Goal: Check status: Check status

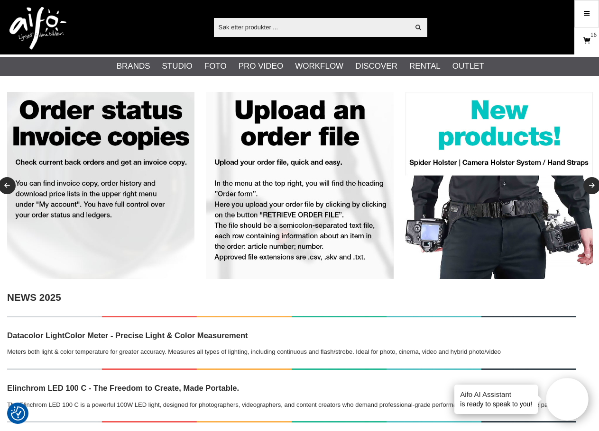
click at [586, 42] on icon at bounding box center [586, 41] width 9 height 10
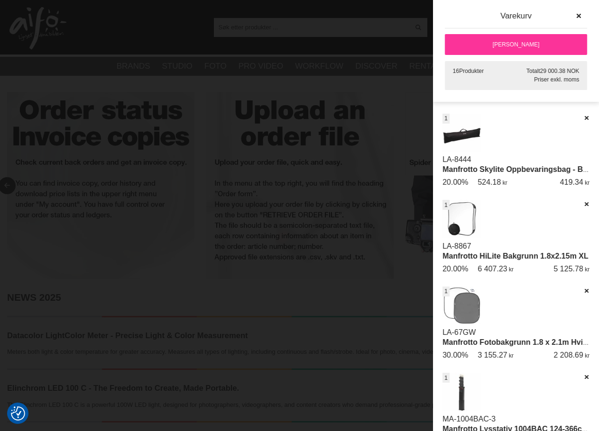
click at [393, 51] on div at bounding box center [299, 215] width 599 height 431
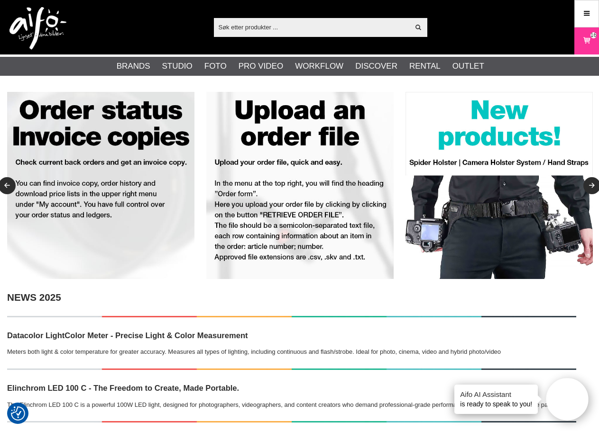
click at [502, 32] on div "Vis alt Products Kategorier ut av products Ditt søk etter ga ingen treff. Prøv …" at bounding box center [299, 27] width 599 height 55
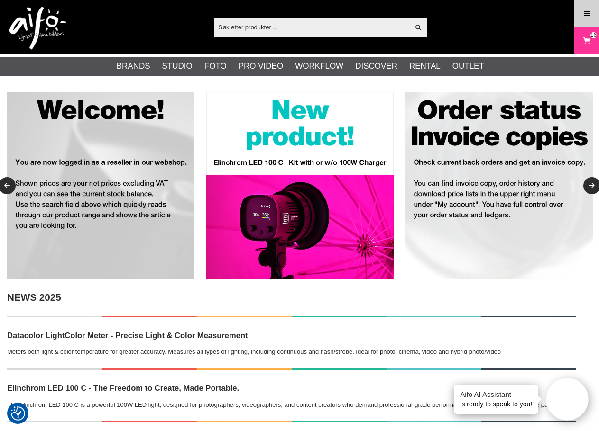
click at [586, 14] on icon at bounding box center [586, 14] width 9 height 10
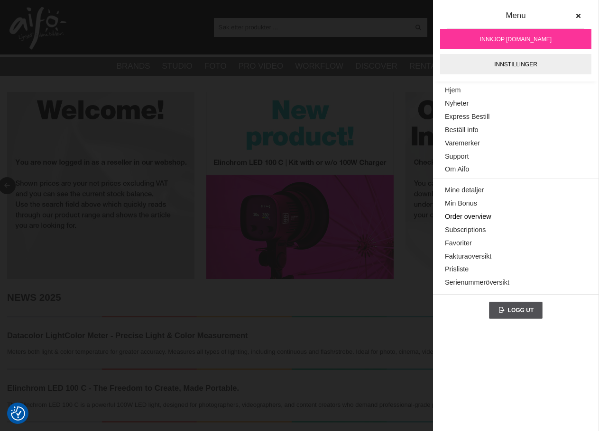
click at [481, 215] on link "Order overview" at bounding box center [516, 217] width 142 height 13
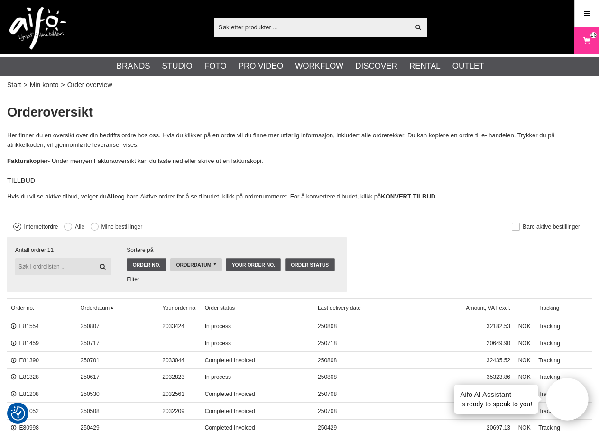
click at [64, 265] on input "text" at bounding box center [63, 266] width 96 height 17
type input "81554"
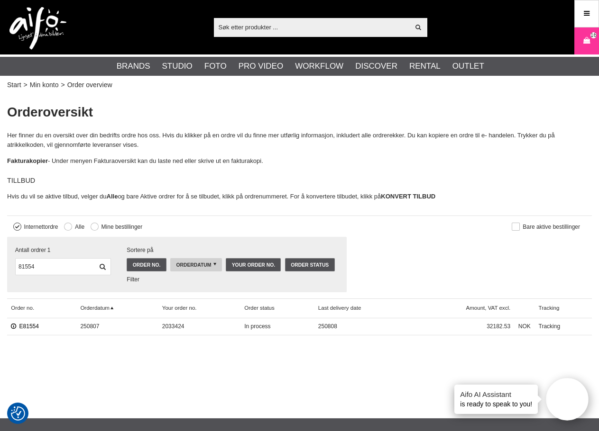
click at [36, 327] on link "E81554" at bounding box center [25, 326] width 28 height 7
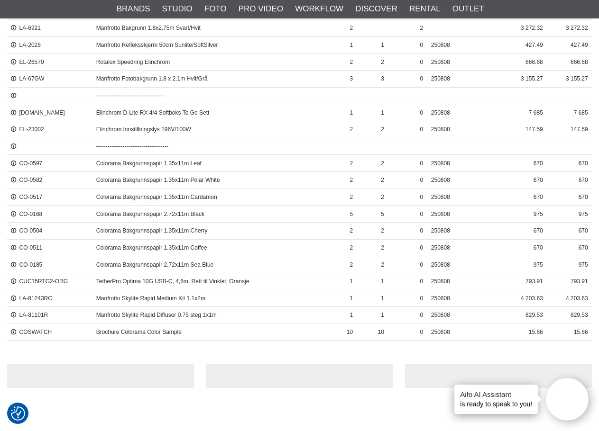
scroll to position [190, 0]
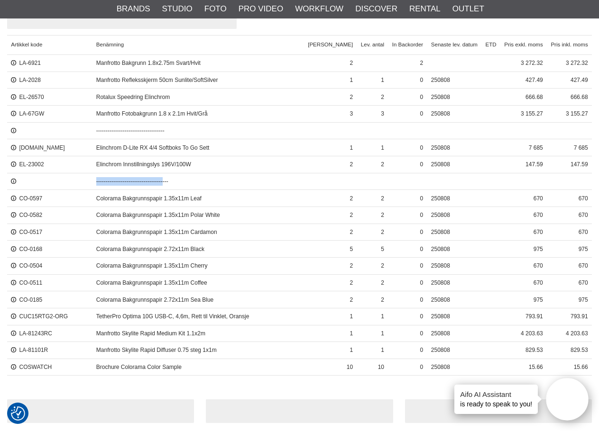
drag, startPoint x: 158, startPoint y: 183, endPoint x: 14, endPoint y: 178, distance: 143.7
click at [15, 178] on div "--------------------------------------" at bounding box center [299, 181] width 585 height 17
click at [14, 180] on link at bounding box center [15, 181] width 8 height 7
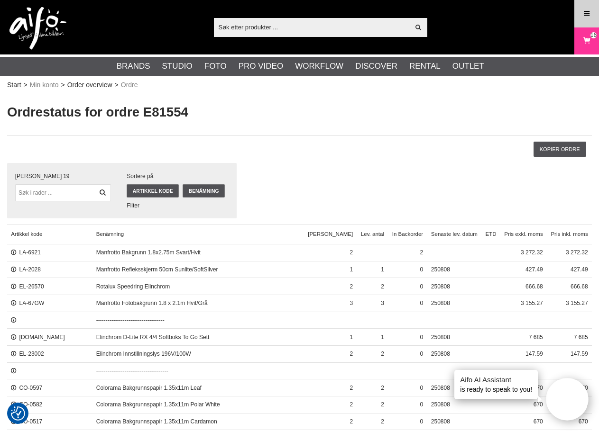
click at [586, 12] on icon at bounding box center [586, 14] width 9 height 10
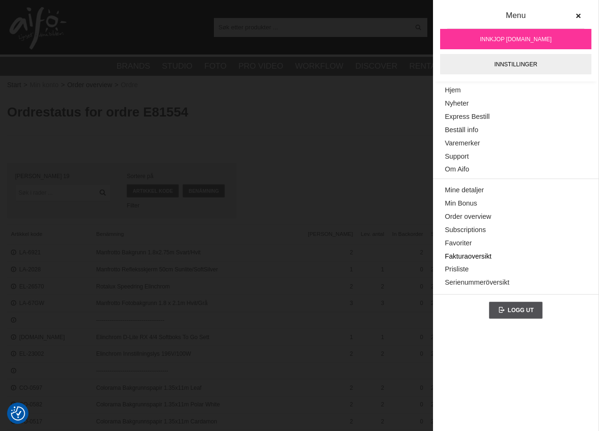
click at [468, 255] on link "Fakturaoversikt" at bounding box center [516, 256] width 142 height 13
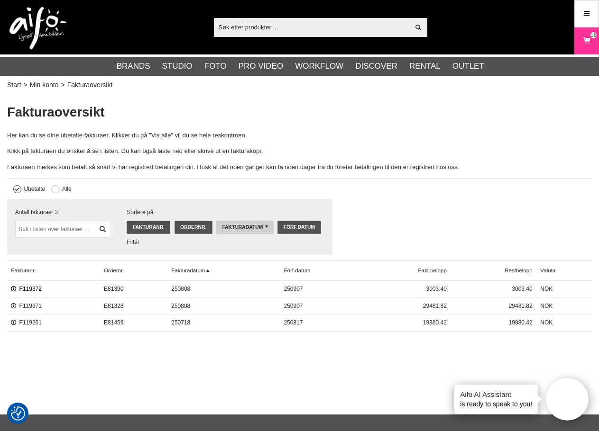
click at [37, 290] on link "F119372" at bounding box center [26, 289] width 31 height 7
click at [41, 306] on link "F119371" at bounding box center [26, 306] width 31 height 7
type input "COSWATCH"
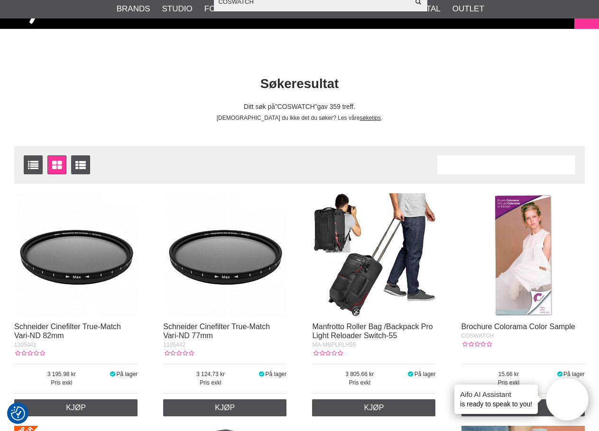
scroll to position [95, 0]
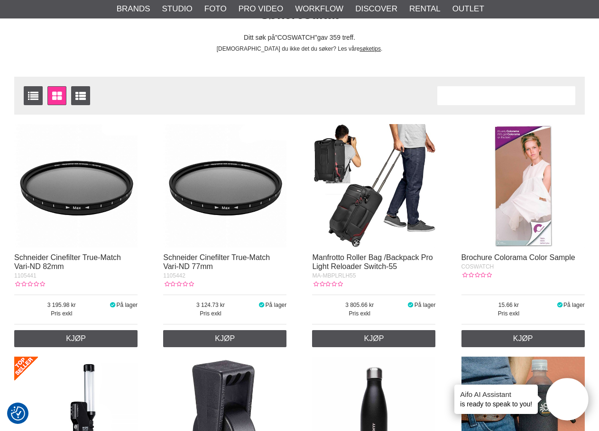
click at [521, 197] on img at bounding box center [522, 185] width 123 height 123
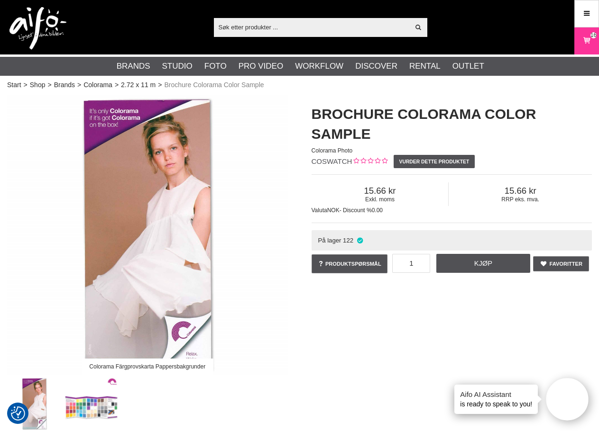
click at [529, 142] on h1 "Brochure Colorama Color Sample" at bounding box center [451, 124] width 281 height 40
